Goal: Information Seeking & Learning: Learn about a topic

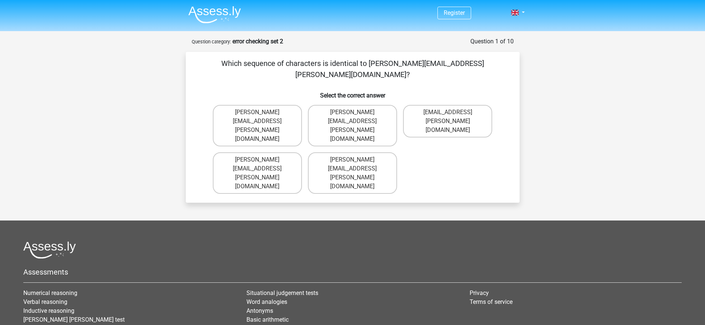
click at [346, 47] on form "Question 1 of 10 Question category: error checking set 2 Which sequence of char…" at bounding box center [353, 119] width 334 height 165
click at [206, 16] on img at bounding box center [214, 14] width 53 height 17
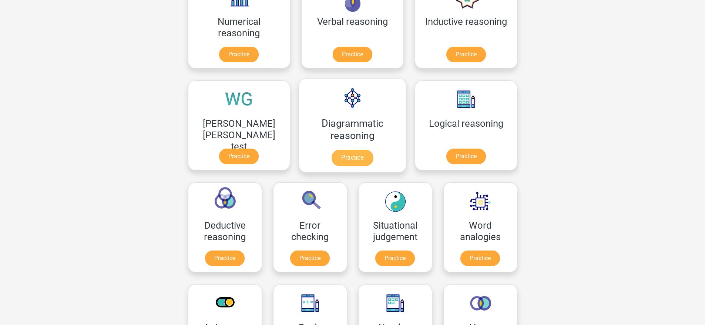
scroll to position [145, 0]
click at [331, 252] on link "Practice" at bounding box center [309, 260] width 41 height 16
